Goal: Navigation & Orientation: Find specific page/section

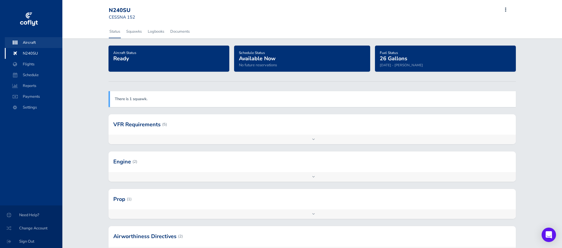
click at [29, 44] on span "Aircraft" at bounding box center [34, 42] width 46 height 11
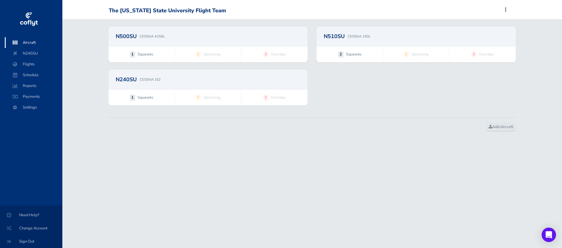
click at [343, 39] on h2 "N510SU" at bounding box center [334, 36] width 21 height 5
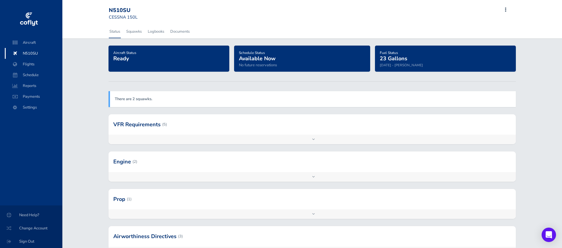
click at [145, 127] on div at bounding box center [313, 124] width 408 height 20
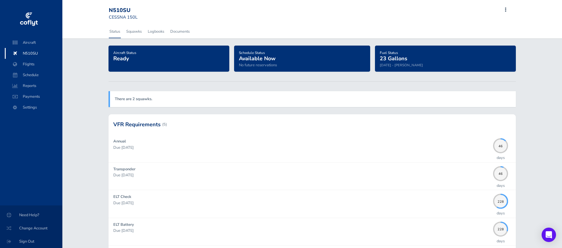
click at [555, 173] on div "Aircraft Status Ready Schedule Status Available Now No future reservations Fuel…" at bounding box center [312, 224] width 500 height 357
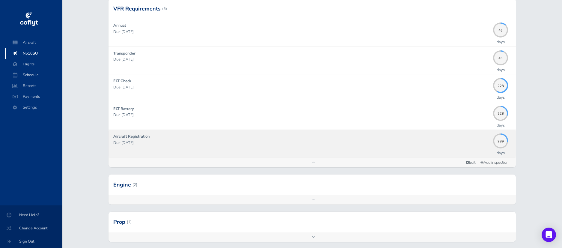
scroll to position [117, 0]
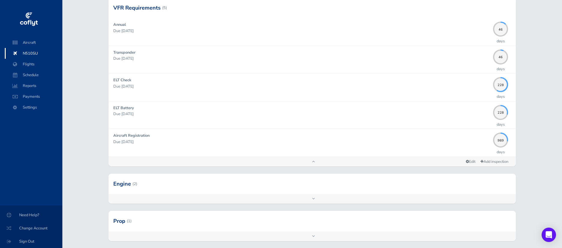
click at [457, 186] on div at bounding box center [313, 184] width 408 height 20
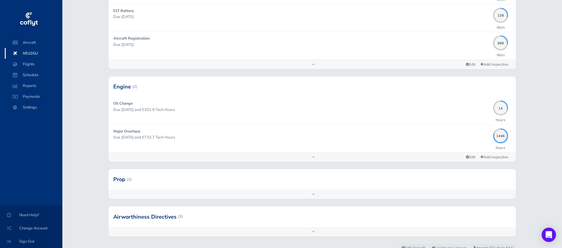
scroll to position [228, 0]
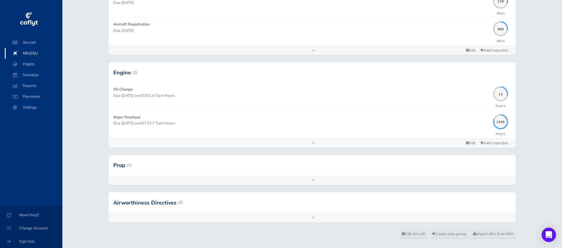
click at [424, 202] on div at bounding box center [313, 202] width 408 height 20
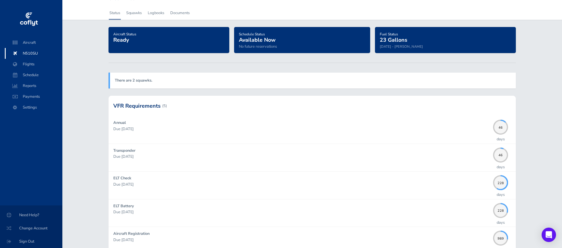
scroll to position [0, 0]
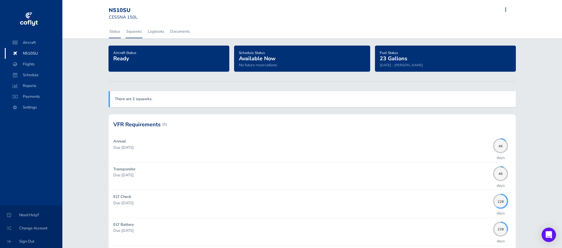
click at [139, 33] on link "Squawks" at bounding box center [134, 31] width 17 height 13
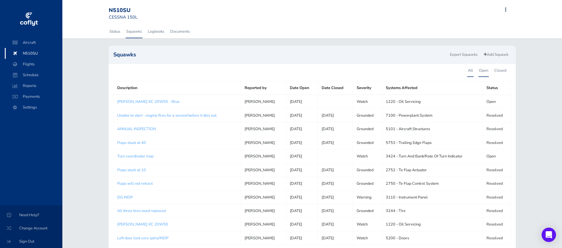
click at [486, 73] on link "Open" at bounding box center [484, 70] width 10 height 13
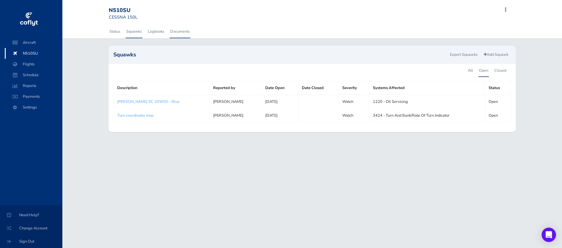
click at [179, 33] on link "Documents" at bounding box center [180, 31] width 21 height 13
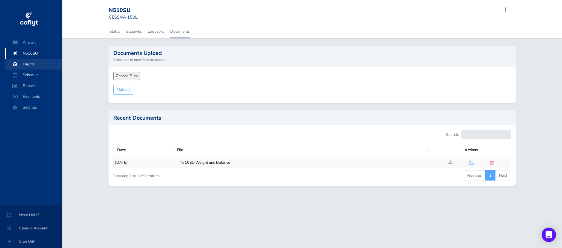
click at [29, 66] on span "Flights" at bounding box center [34, 64] width 46 height 11
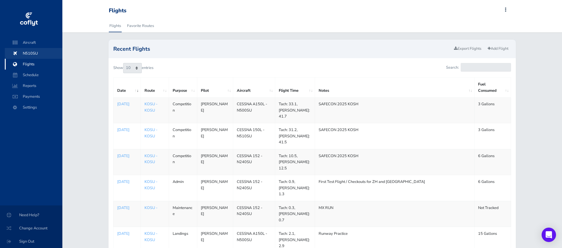
click at [34, 58] on span "N510SU" at bounding box center [34, 53] width 46 height 11
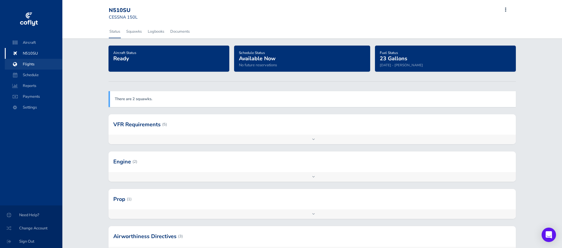
click at [34, 65] on span "Flights" at bounding box center [34, 64] width 46 height 11
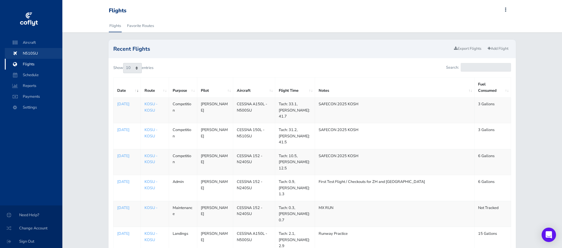
click at [42, 54] on span "N510SU" at bounding box center [34, 53] width 46 height 11
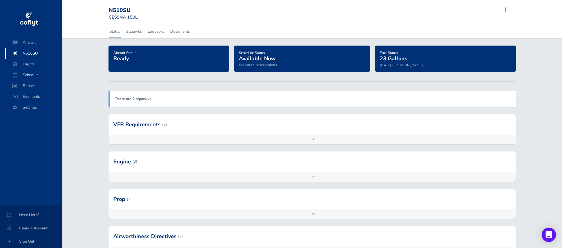
click at [184, 135] on div "Add inspection Edit" at bounding box center [313, 140] width 408 height 10
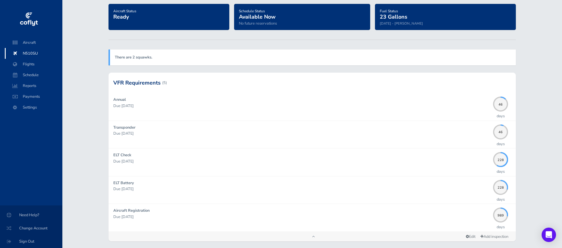
scroll to position [53, 0]
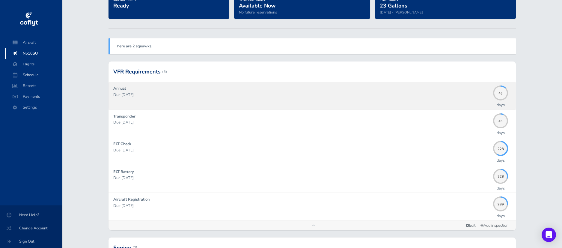
click at [177, 94] on p "Due 09/30/2025" at bounding box center [301, 95] width 377 height 6
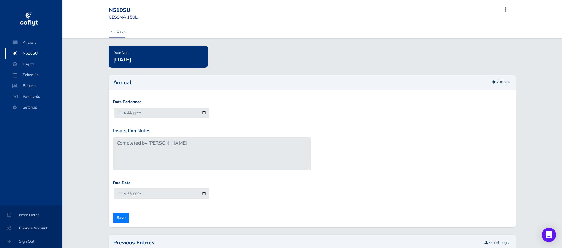
click at [116, 34] on link "Back" at bounding box center [117, 31] width 16 height 13
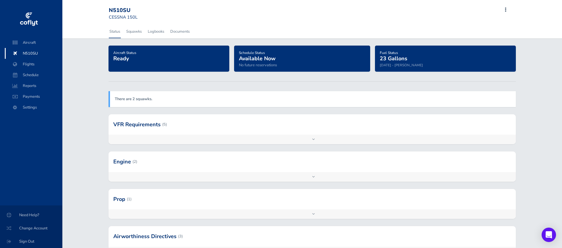
click at [188, 125] on div at bounding box center [313, 124] width 408 height 20
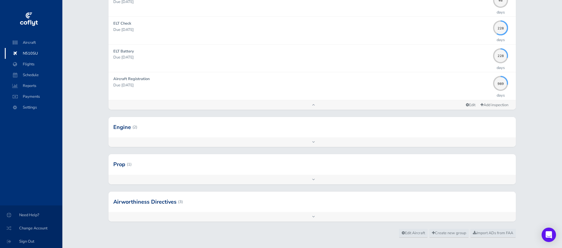
scroll to position [184, 0]
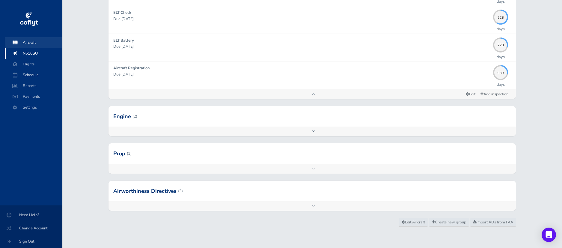
click at [34, 43] on span "Aircraft" at bounding box center [34, 42] width 46 height 11
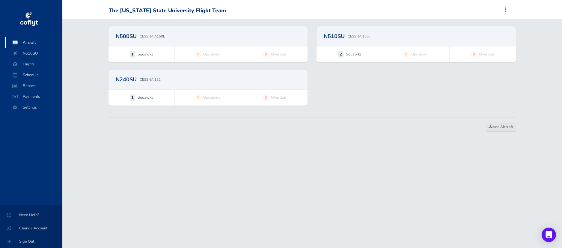
click at [153, 79] on p "CESSNA 152" at bounding box center [150, 79] width 21 height 5
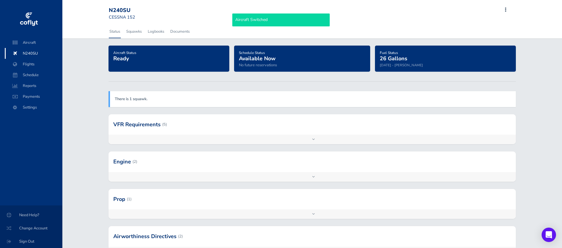
click at [151, 124] on div at bounding box center [313, 124] width 408 height 20
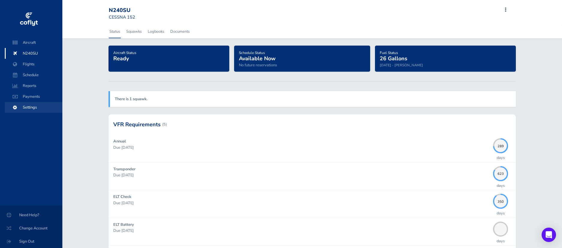
click at [31, 106] on span "Settings" at bounding box center [34, 107] width 46 height 11
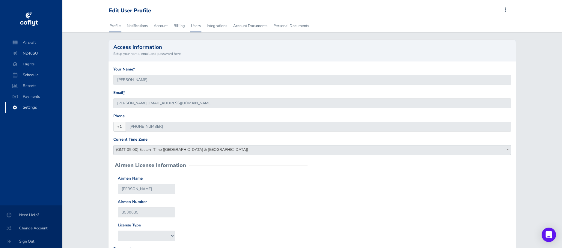
click at [191, 26] on link "Users" at bounding box center [195, 25] width 11 height 13
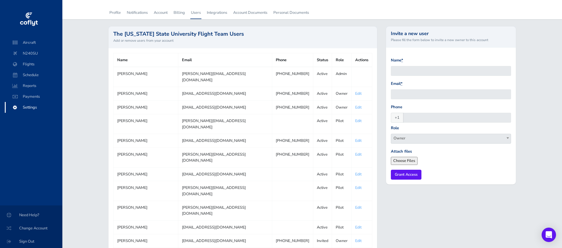
scroll to position [9, 0]
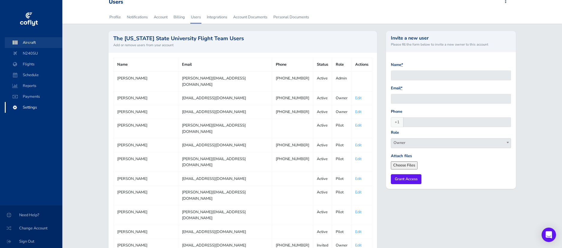
click at [31, 41] on span "Aircraft" at bounding box center [34, 42] width 46 height 11
